Goal: Task Accomplishment & Management: Use online tool/utility

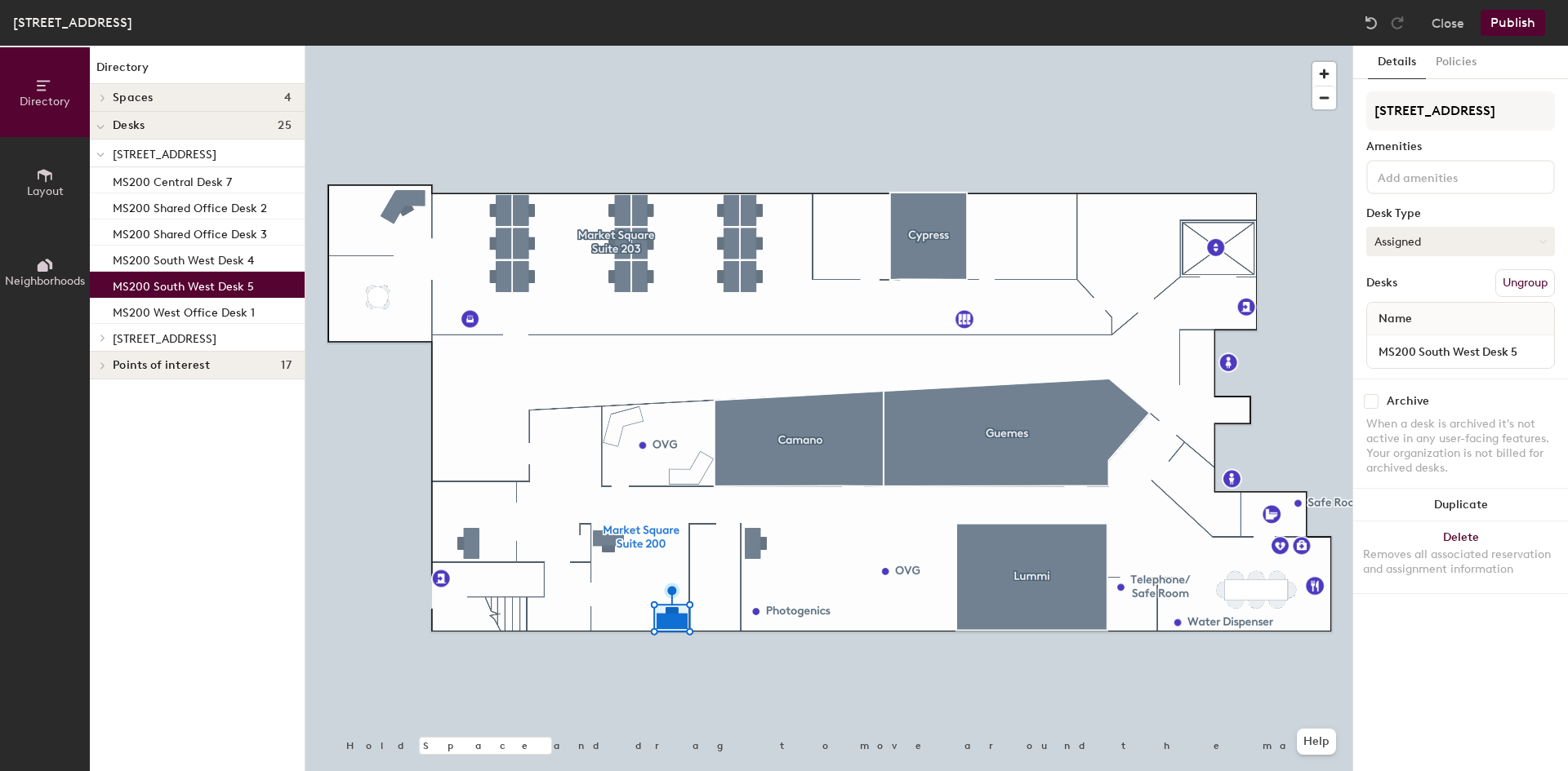
click at [1438, 237] on button "Assigned" at bounding box center [1461, 241] width 189 height 29
click at [1406, 287] on div "Assigned" at bounding box center [1448, 291] width 163 height 24
click at [1449, 62] on button "Policies" at bounding box center [1456, 62] width 61 height 34
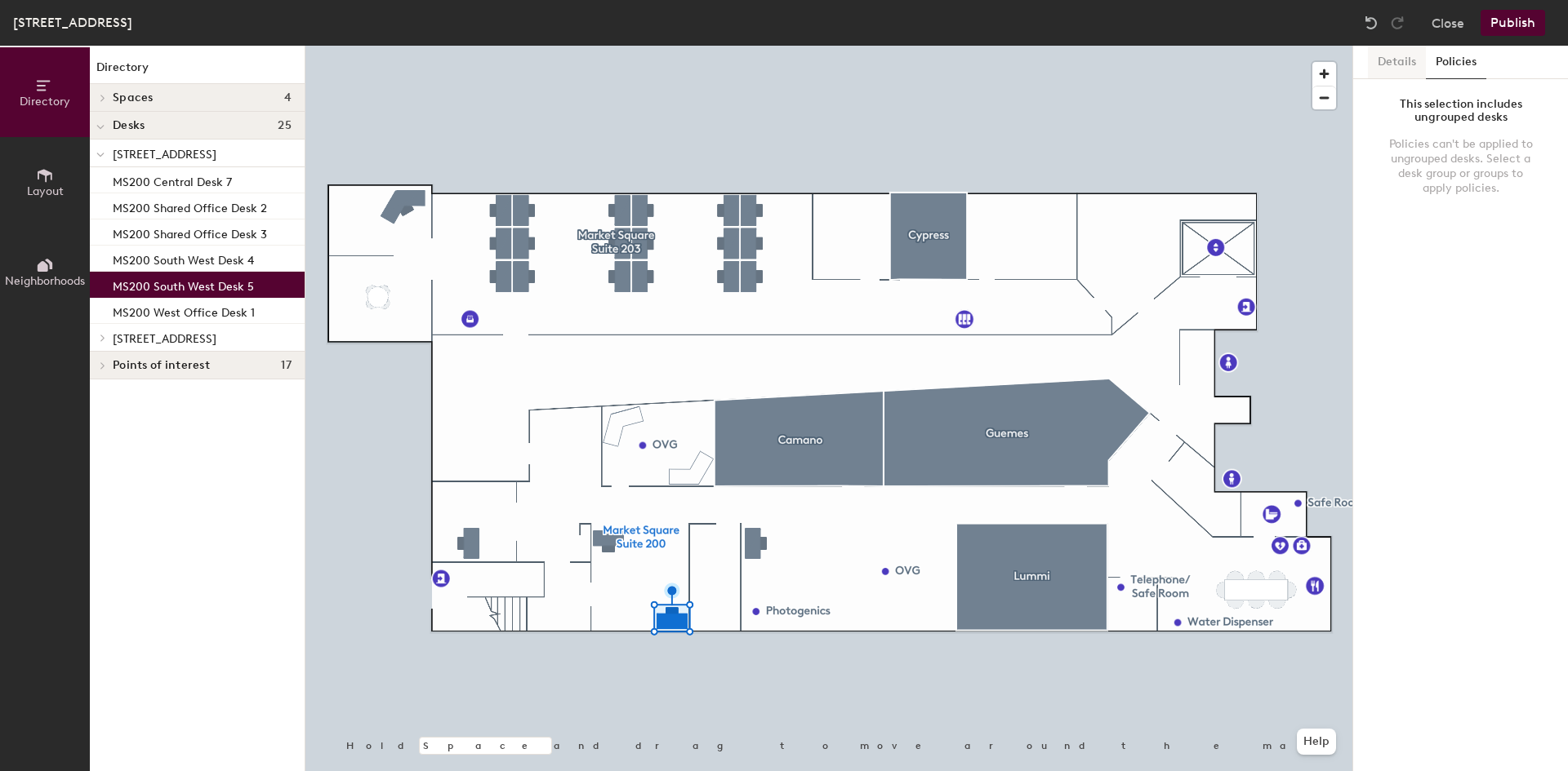
click at [1385, 53] on button "Details" at bounding box center [1397, 62] width 58 height 34
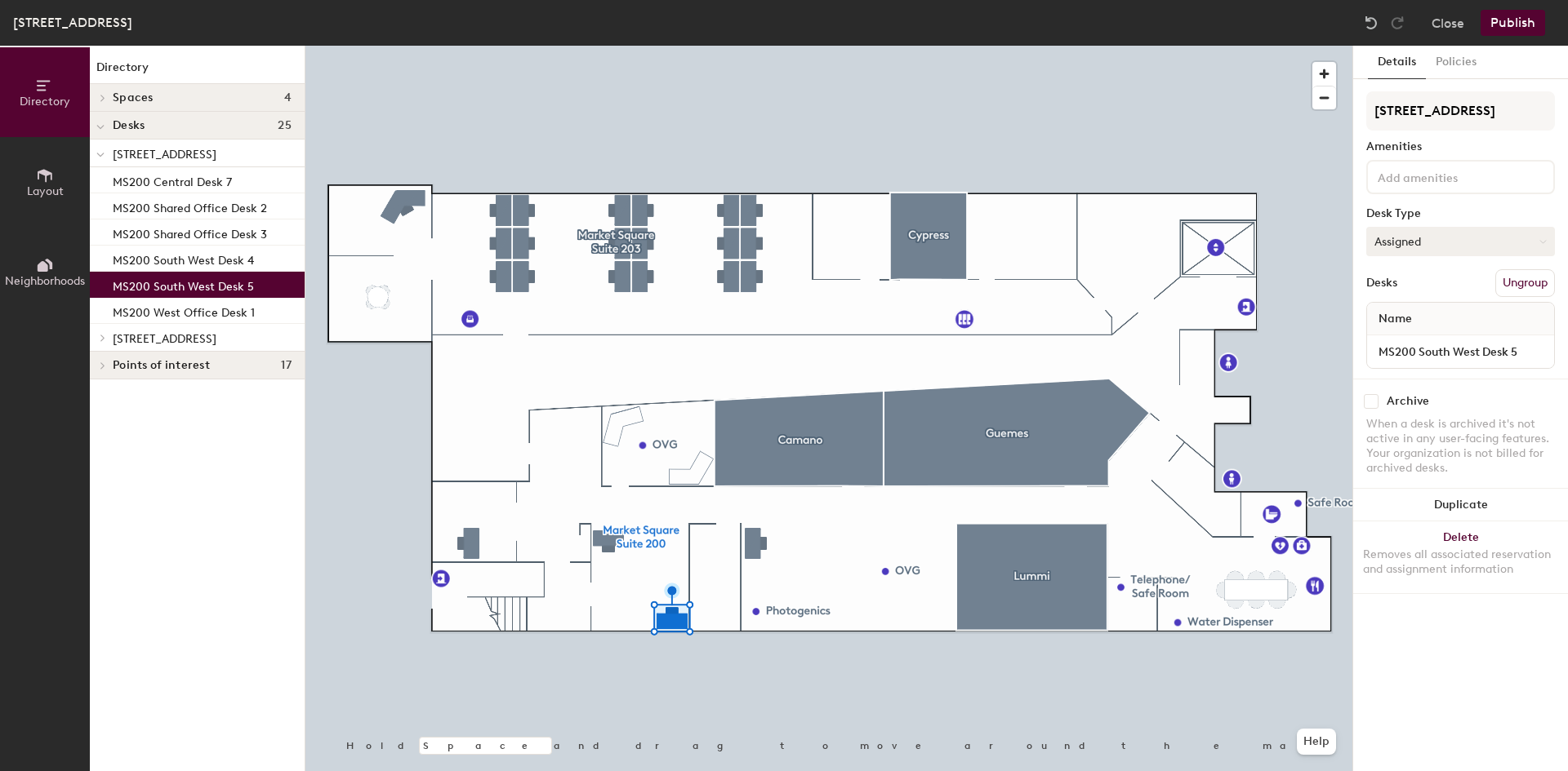
click at [1535, 239] on button "Assigned" at bounding box center [1461, 241] width 189 height 29
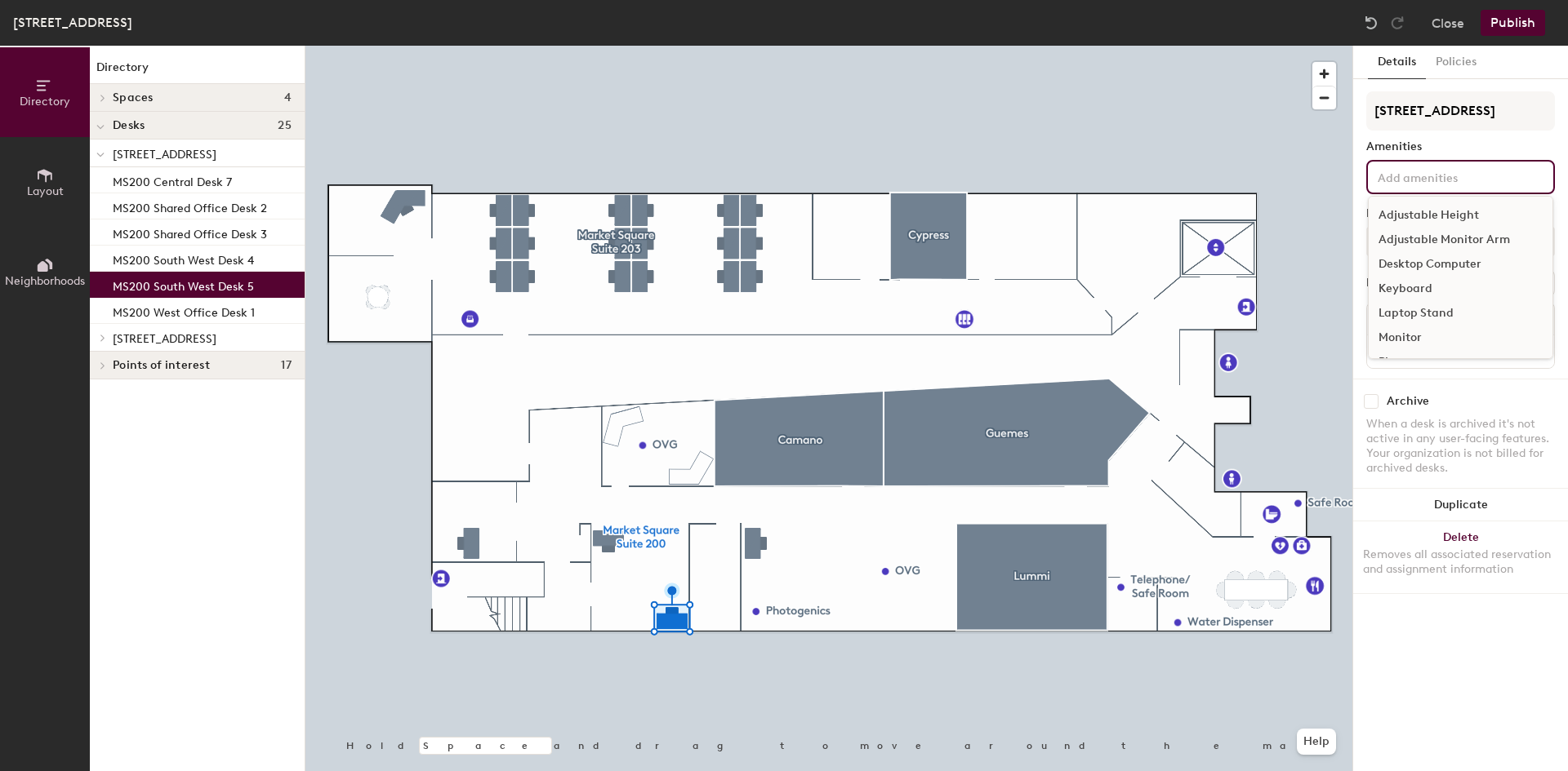
click at [1502, 172] on input at bounding box center [1447, 176] width 147 height 19
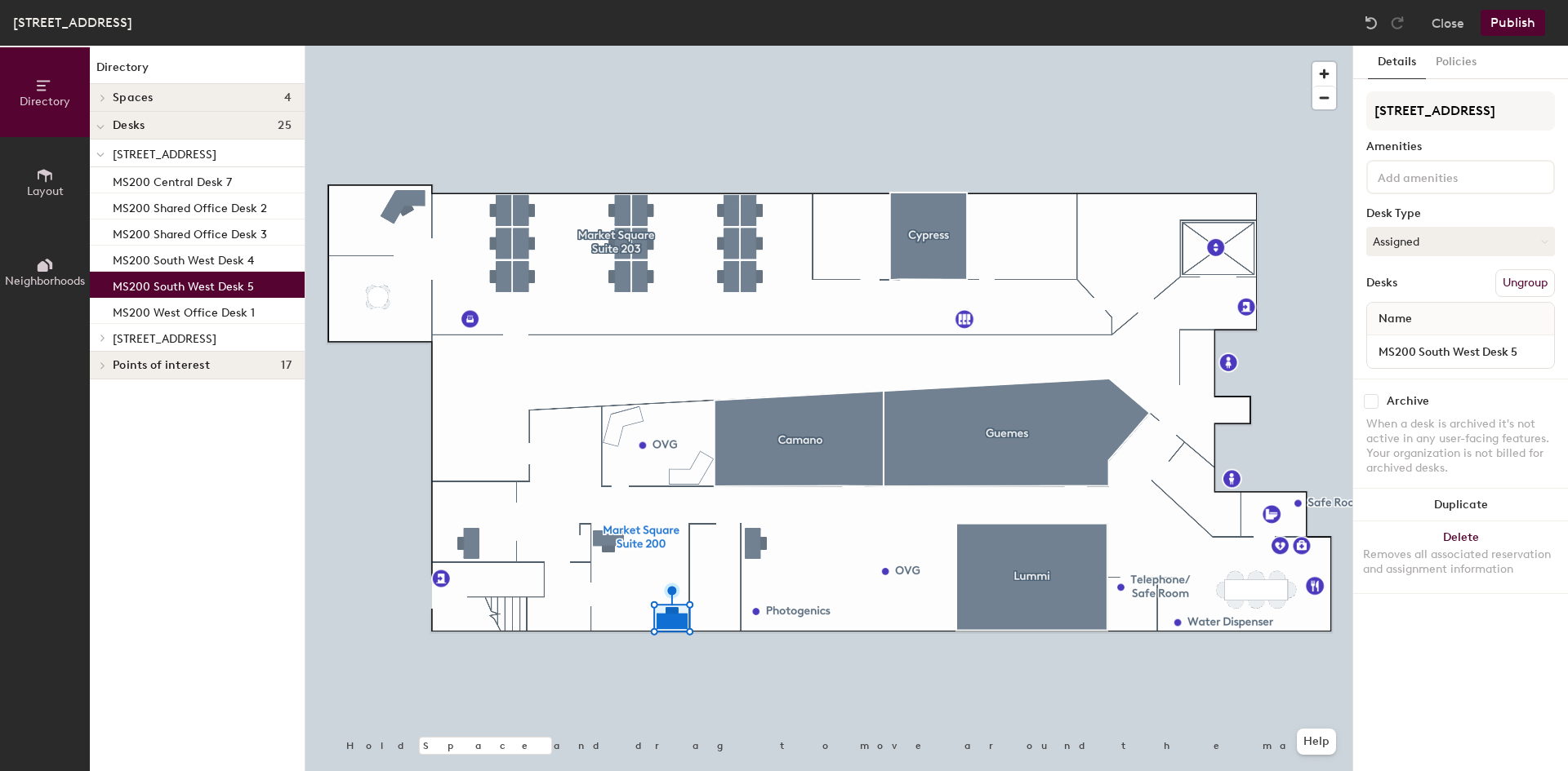
click at [1502, 140] on div "Market Square Suite 200 Amenities Desk Type Assigned Desks Ungroup Name MS200 S…" at bounding box center [1461, 235] width 189 height 287
click at [1446, 16] on button "Close" at bounding box center [1448, 22] width 33 height 26
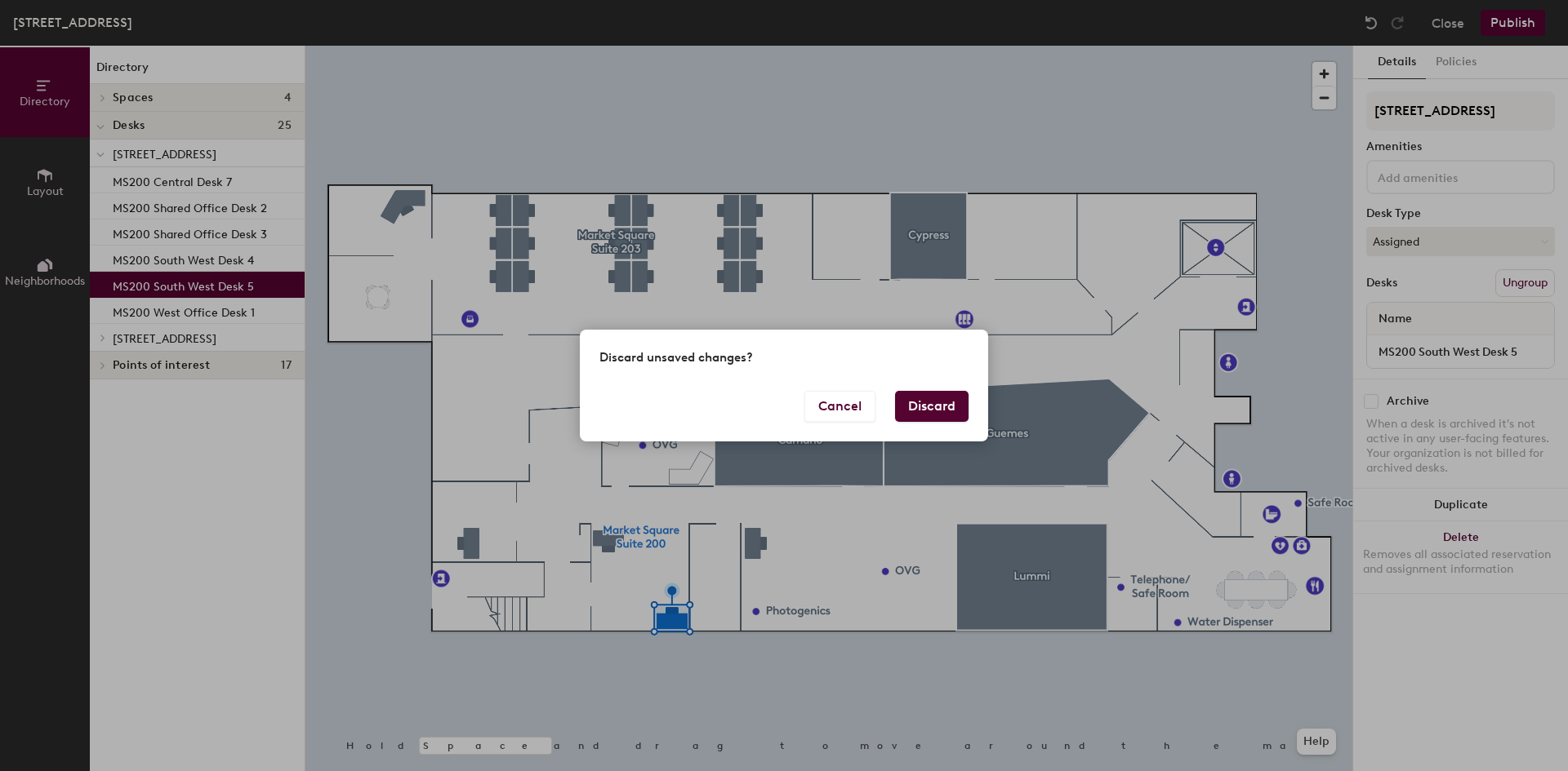
click at [942, 399] on button "Discard" at bounding box center [932, 407] width 73 height 31
